Goal: Find contact information: Obtain details needed to contact an individual or organization

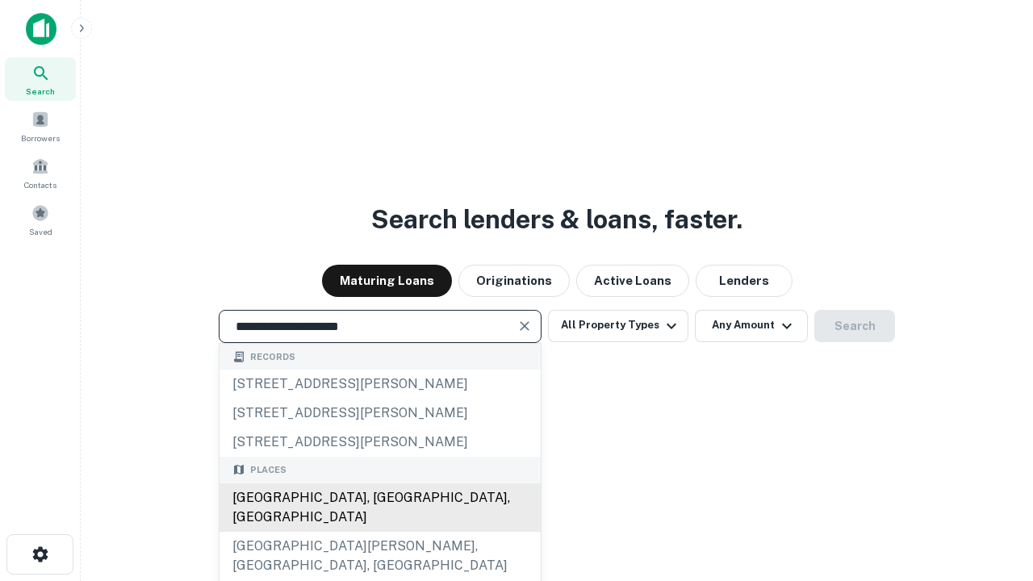
click at [379, 532] on div "Santa Monica, CA, USA" at bounding box center [380, 507] width 321 height 48
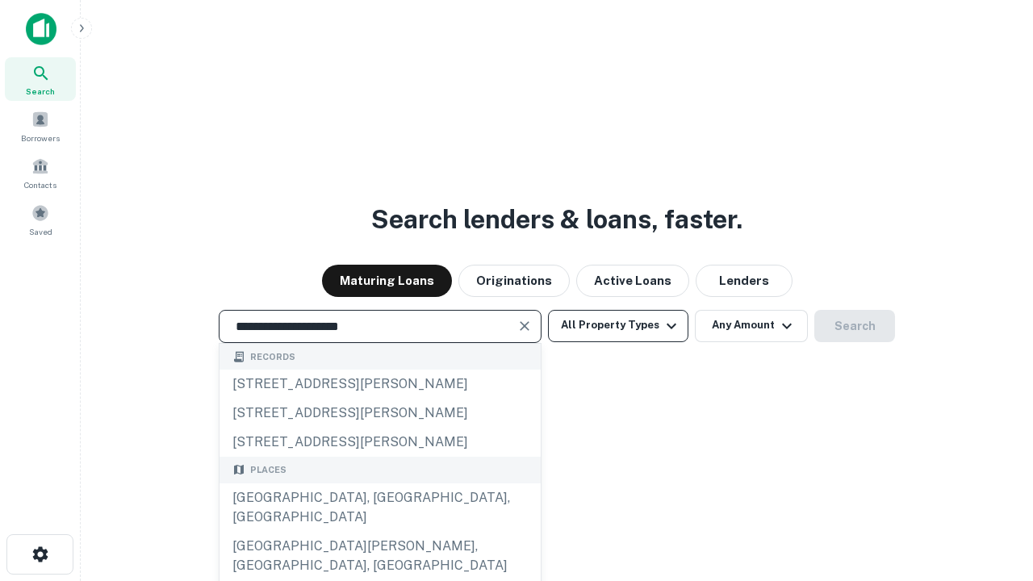
click at [618, 325] on button "All Property Types" at bounding box center [618, 326] width 140 height 32
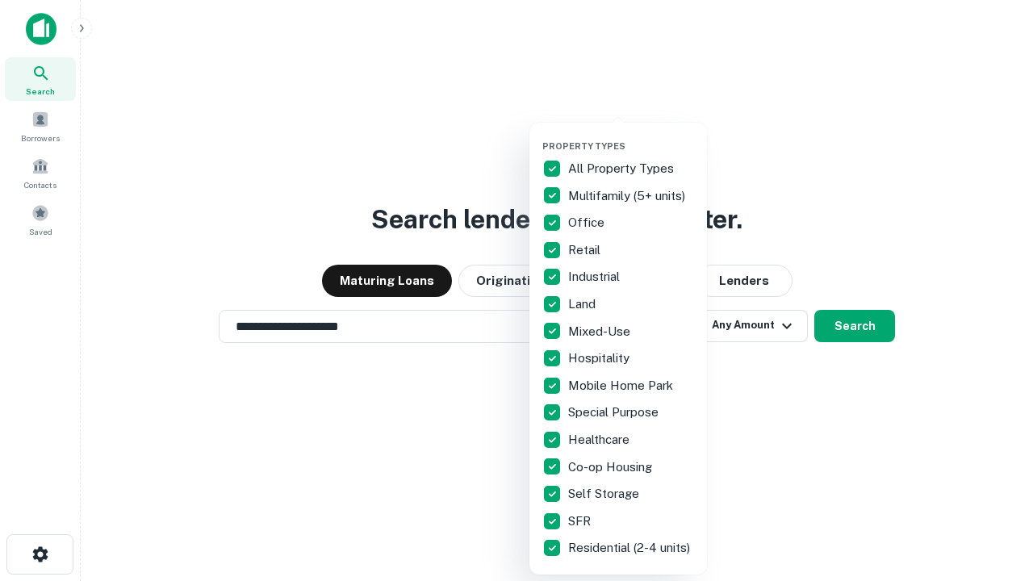
type input "**********"
click at [631, 136] on button "button" at bounding box center [631, 136] width 178 height 1
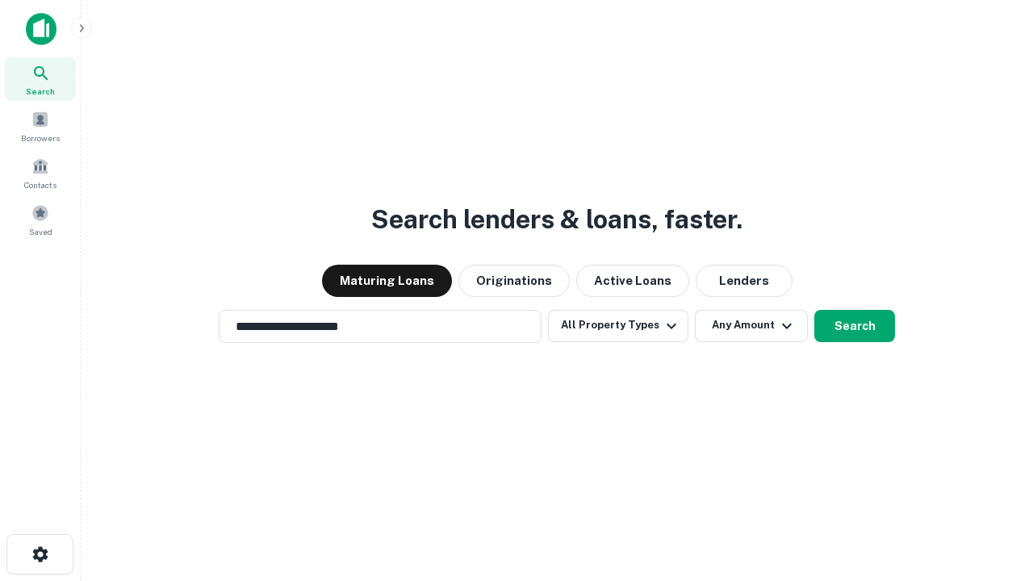
scroll to position [10, 194]
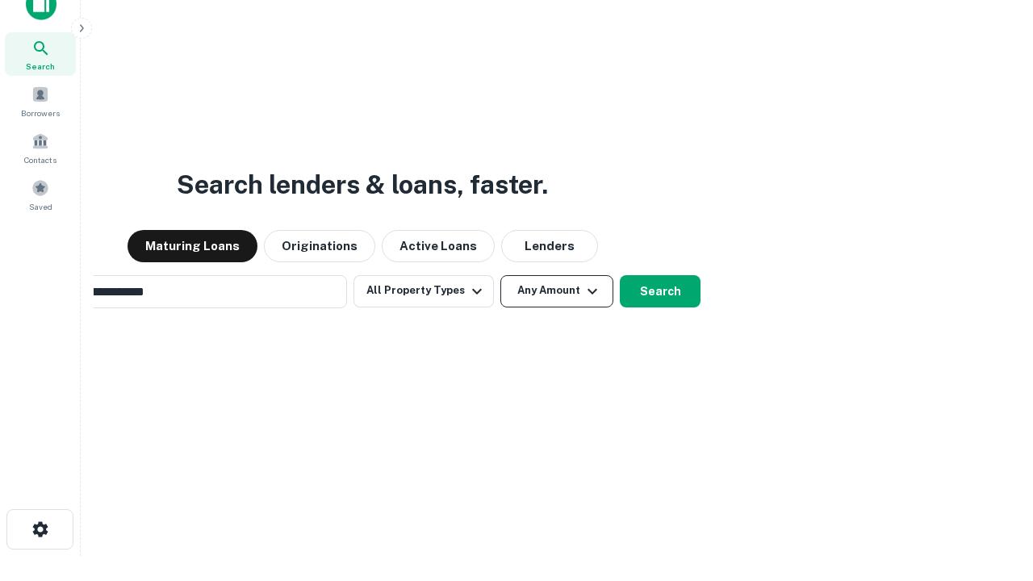
click at [500, 275] on button "Any Amount" at bounding box center [556, 291] width 113 height 32
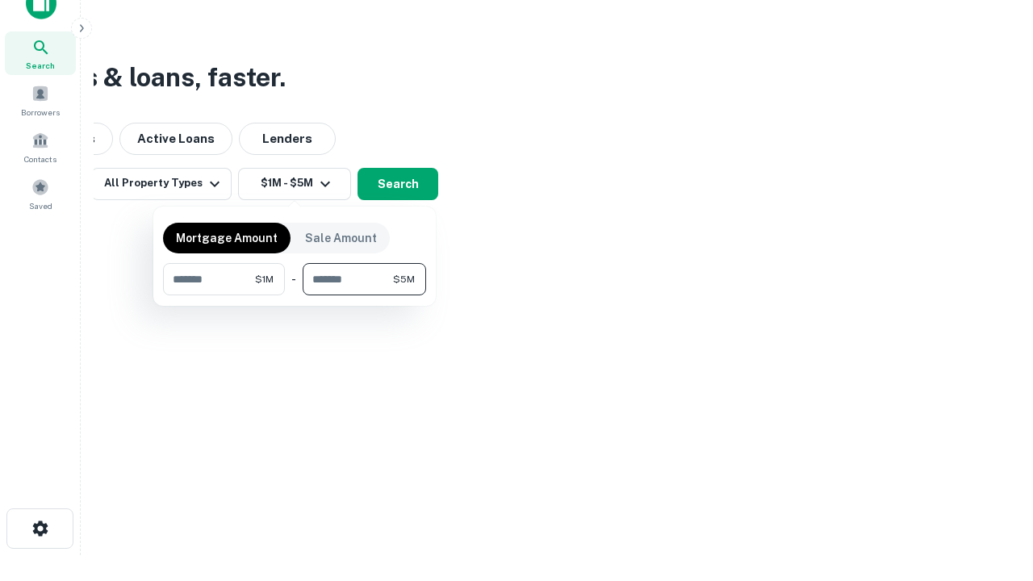
type input "*******"
click at [295, 295] on button "button" at bounding box center [294, 295] width 263 height 1
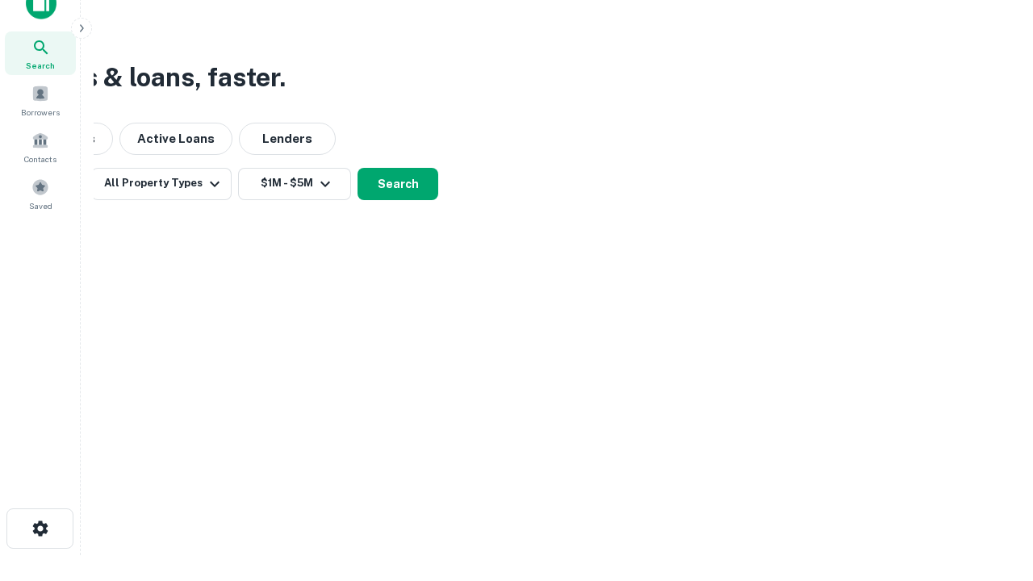
scroll to position [10, 298]
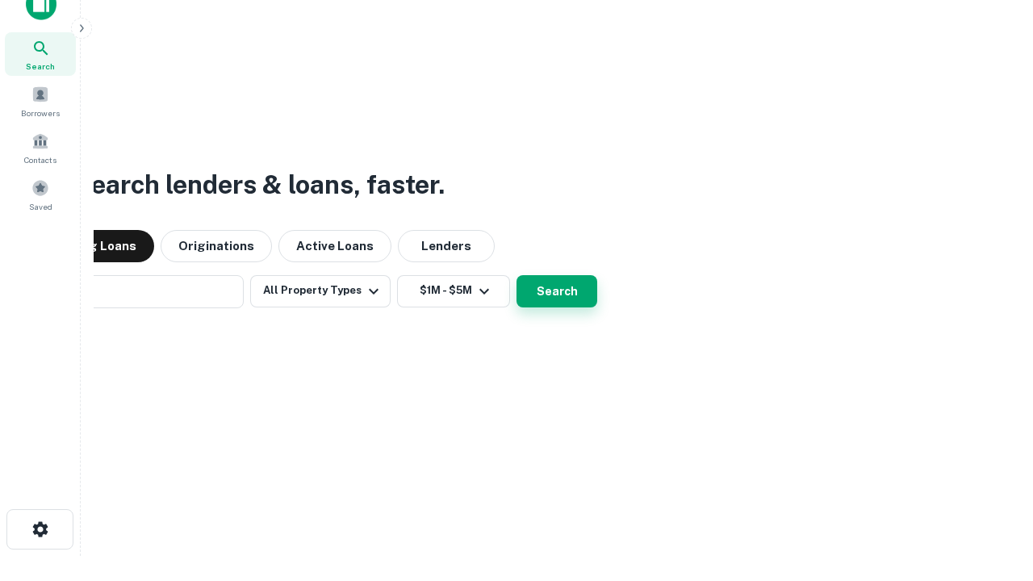
click at [517, 275] on button "Search" at bounding box center [557, 291] width 81 height 32
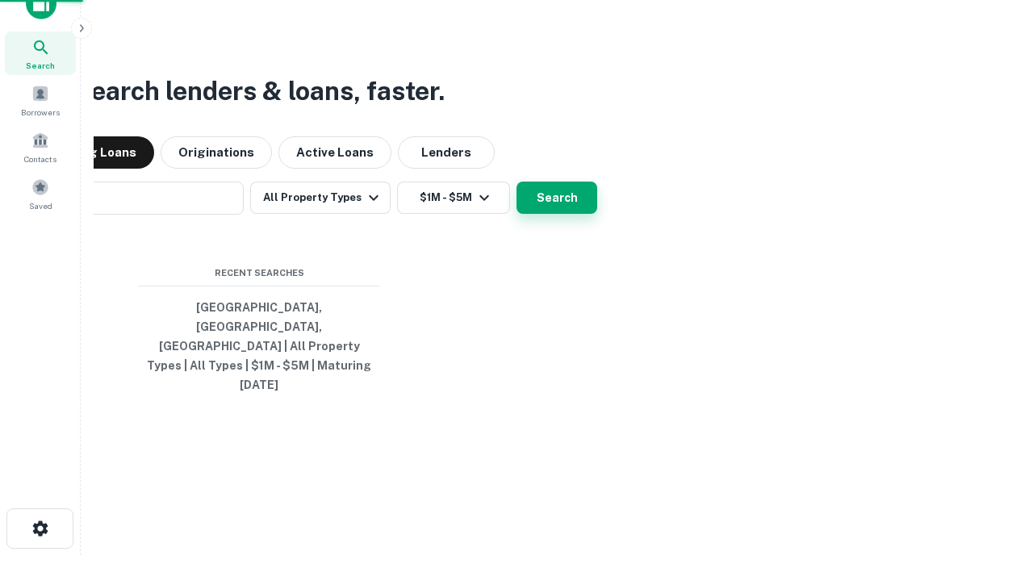
scroll to position [43, 457]
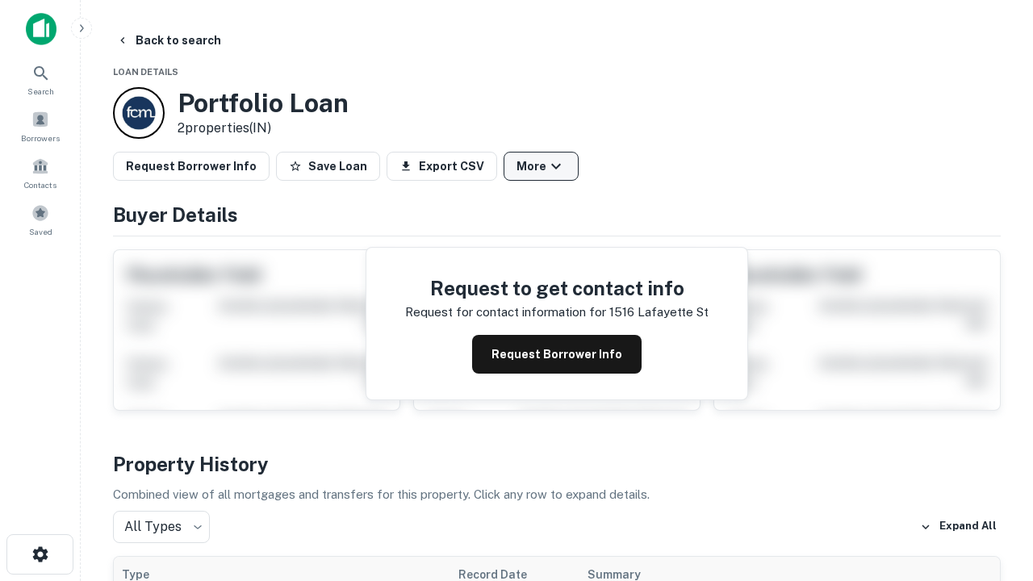
click at [541, 166] on button "More" at bounding box center [541, 166] width 75 height 29
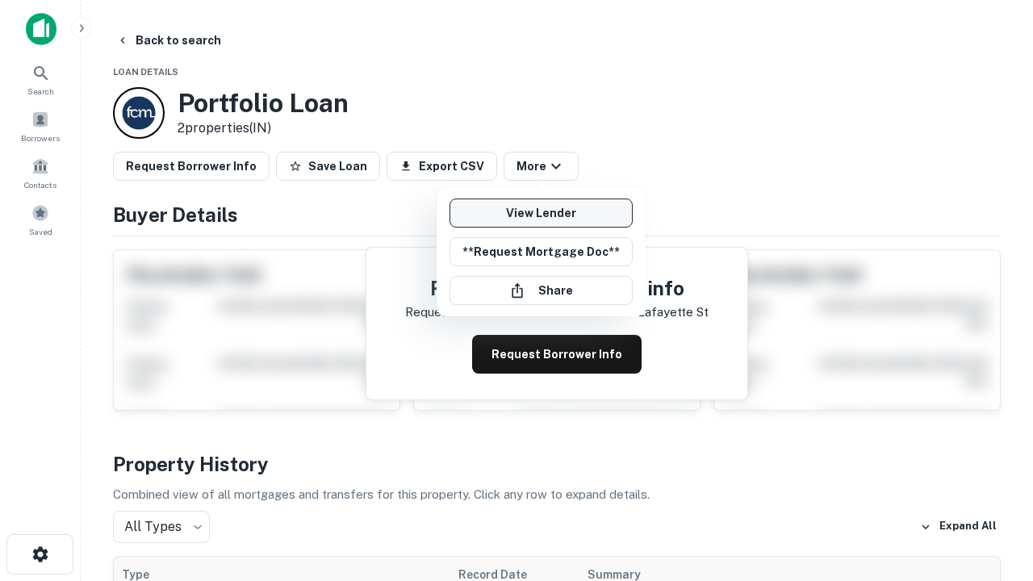
click at [541, 213] on link "View Lender" at bounding box center [541, 213] width 183 height 29
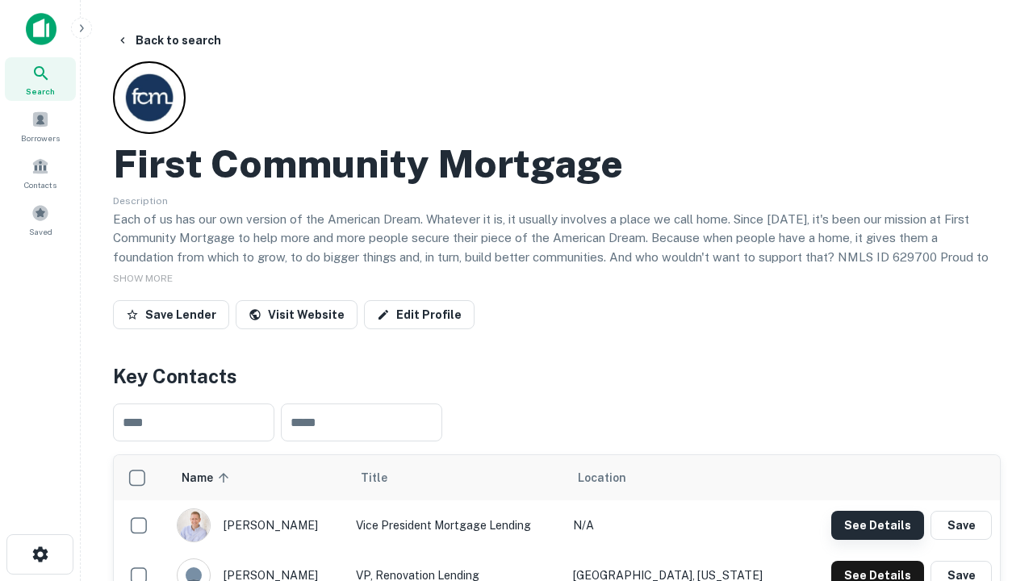
click at [877, 525] on button "See Details" at bounding box center [877, 525] width 93 height 29
click at [40, 554] on icon "button" at bounding box center [40, 554] width 19 height 19
